Goal: Obtain resource: Download file/media

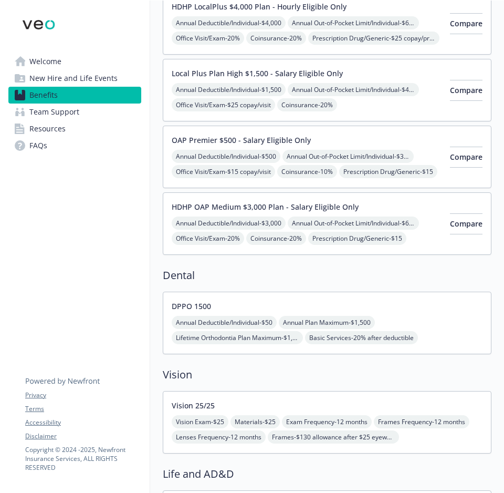
scroll to position [210, 0]
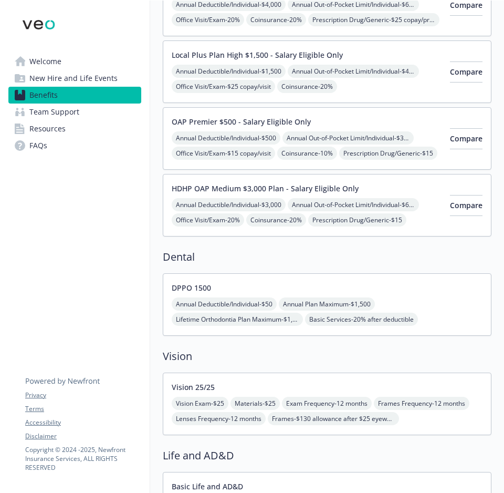
click at [136, 16] on div at bounding box center [74, 25] width 133 height 32
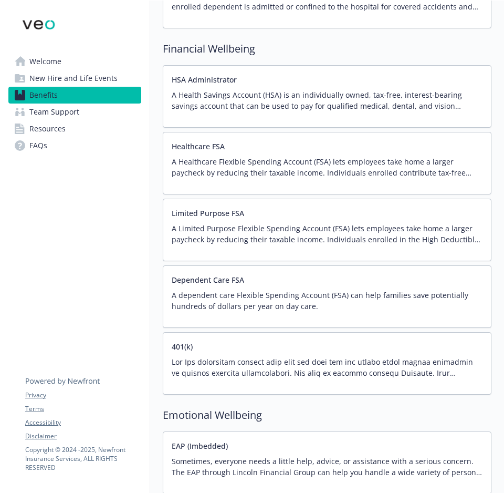
scroll to position [1366, 0]
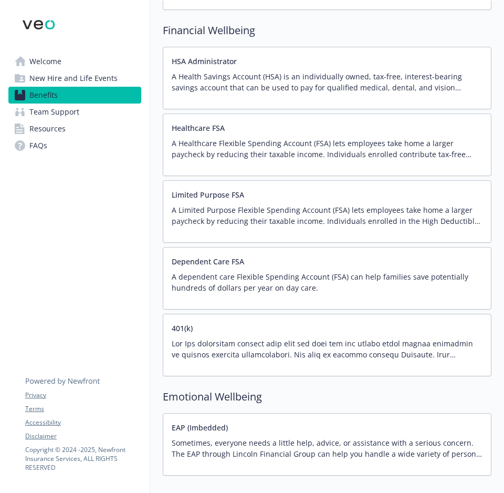
click at [361, 348] on p at bounding box center [327, 349] width 311 height 22
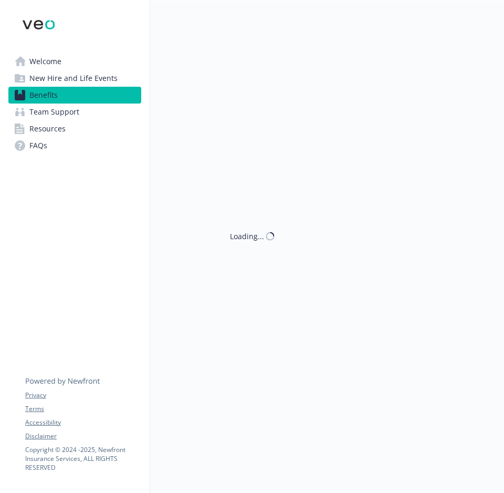
scroll to position [1366, 0]
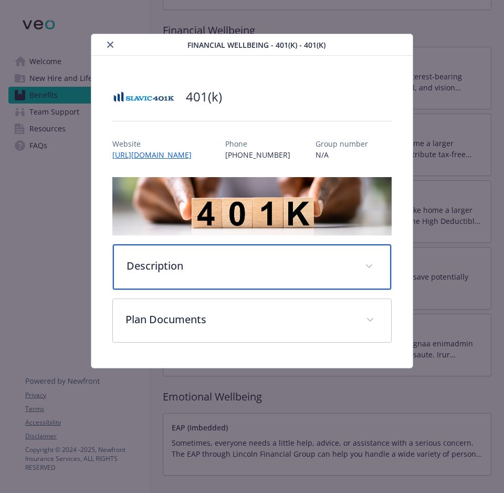
click at [359, 263] on div "Description" at bounding box center [252, 266] width 278 height 45
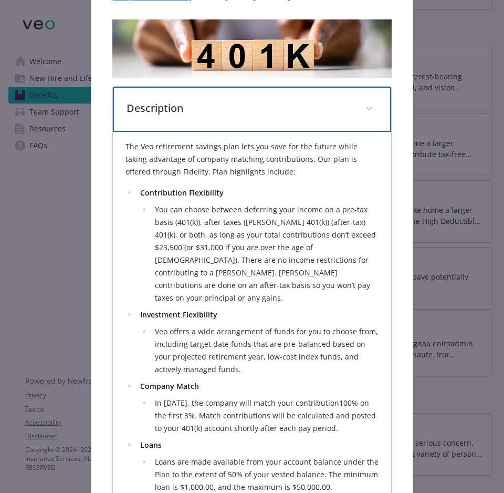
scroll to position [210, 0]
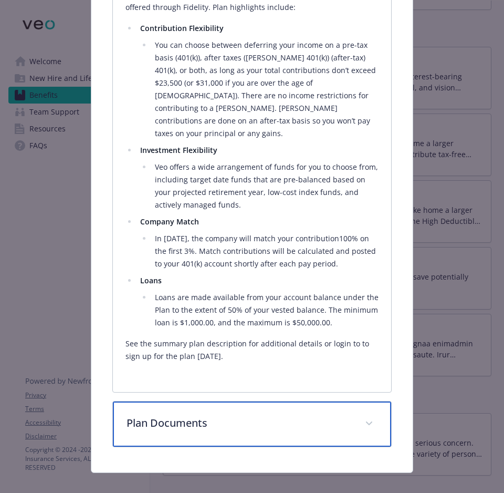
click at [198, 415] on p "Plan Documents" at bounding box center [240, 423] width 226 height 16
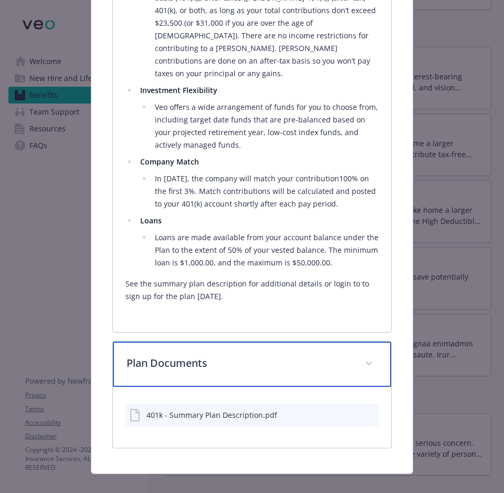
scroll to position [381, 0]
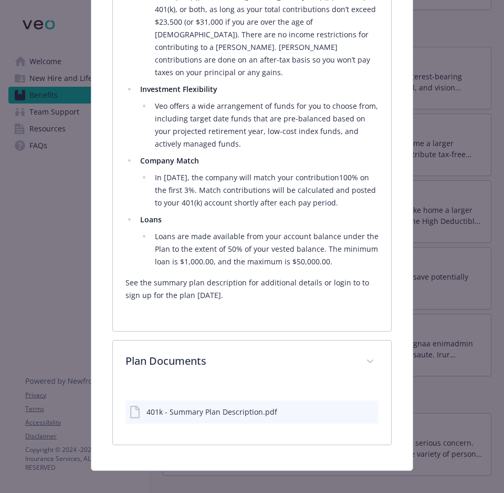
click at [347, 412] on icon "download file" at bounding box center [351, 413] width 8 height 3
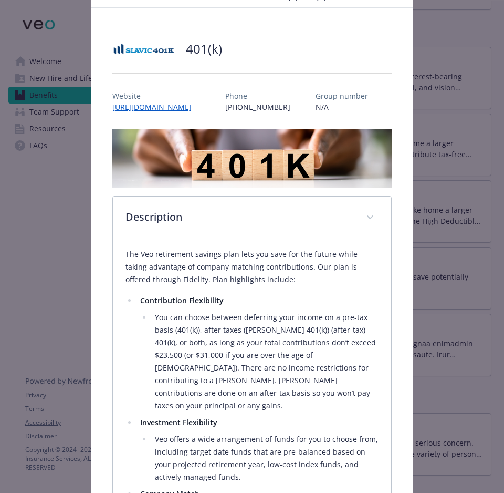
scroll to position [11, 0]
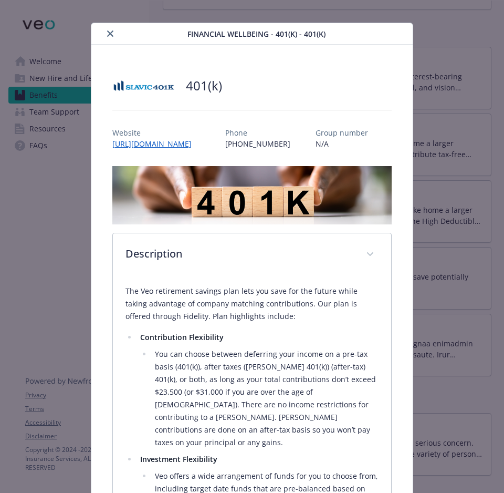
click at [107, 36] on icon "close" at bounding box center [110, 33] width 6 height 6
